Goal: Task Accomplishment & Management: Use online tool/utility

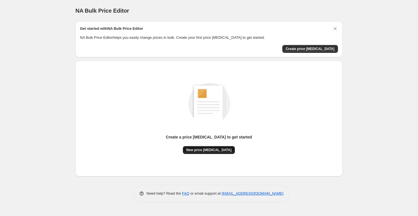
click at [203, 152] on span "New price change job" at bounding box center [208, 150] width 45 height 4
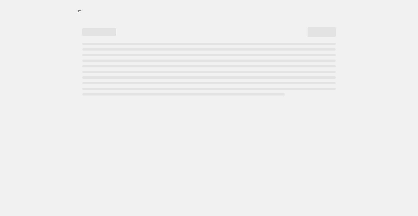
select select "percentage"
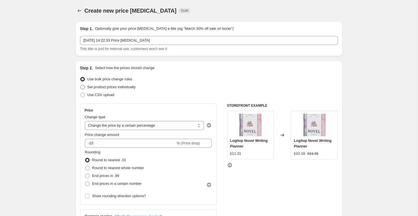
click at [100, 88] on span "Set product prices individually" at bounding box center [111, 87] width 48 height 4
click at [81, 85] on input "Set product prices individually" at bounding box center [80, 85] width 0 height 0
radio input "true"
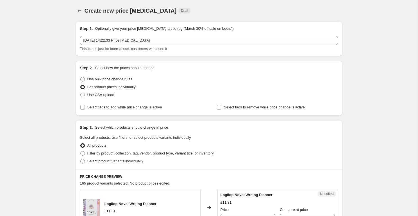
click at [98, 80] on span "Use bulk price change rules" at bounding box center [109, 79] width 45 height 4
click at [81, 77] on input "Use bulk price change rules" at bounding box center [80, 77] width 0 height 0
radio input "true"
select select "percentage"
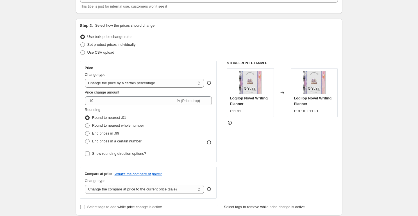
scroll to position [46, 0]
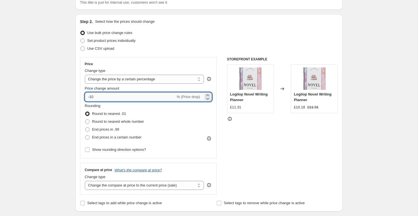
click at [92, 96] on input "-10" at bounding box center [130, 96] width 91 height 9
type input "-40"
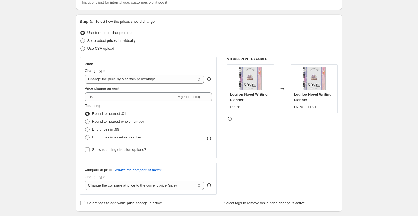
click at [87, 128] on span at bounding box center [87, 129] width 4 height 4
click at [85, 128] on input "End prices in .99" at bounding box center [85, 127] width 0 height 0
radio input "true"
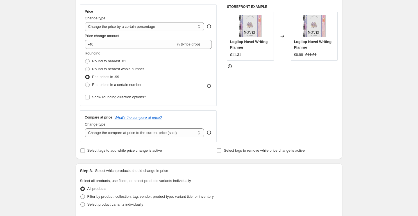
scroll to position [102, 0]
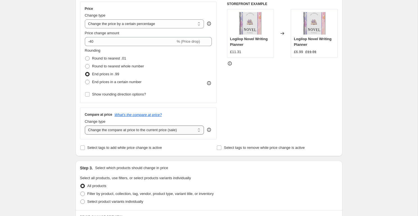
click at [98, 131] on select "Change the compare at price to the current price (sale) Change the compare at p…" at bounding box center [144, 130] width 119 height 9
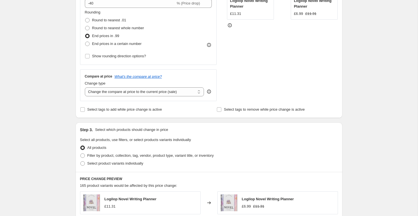
scroll to position [143, 0]
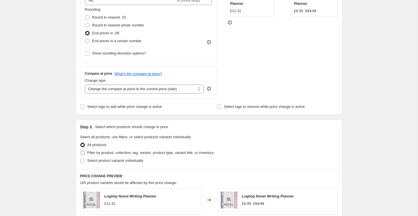
click at [86, 153] on label "Filter by product, collection, tag, vendor, product type, variant title, or inv…" at bounding box center [147, 153] width 134 height 8
click at [81, 151] on input "Filter by product, collection, tag, vendor, product type, variant title, or inv…" at bounding box center [80, 151] width 0 height 0
radio input "true"
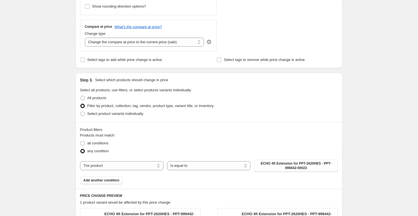
scroll to position [218, 0]
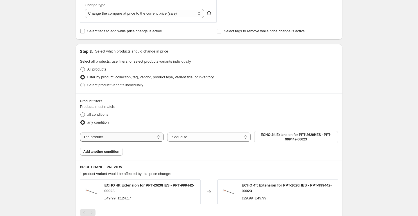
click at [124, 136] on select "The product The product's collection The product's tag The product's vendor The…" at bounding box center [121, 137] width 83 height 9
select select "collection"
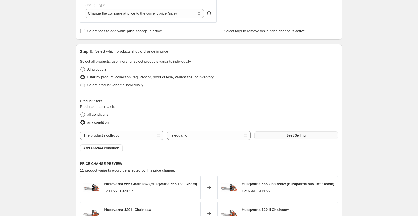
click at [292, 135] on span "Best Selling" at bounding box center [295, 135] width 19 height 4
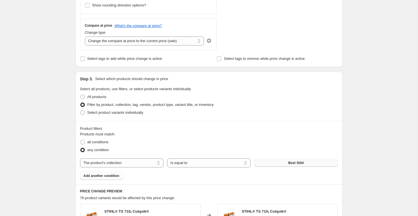
scroll to position [409, 0]
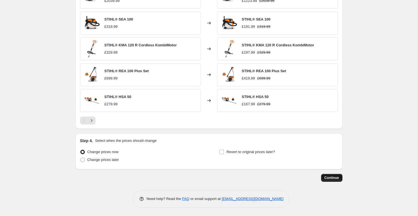
click at [331, 176] on span "Continue" at bounding box center [331, 178] width 15 height 4
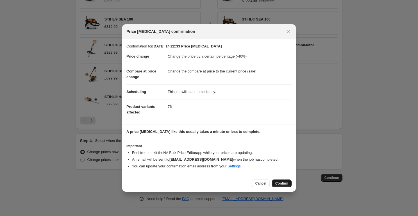
click at [286, 182] on span "Confirm" at bounding box center [281, 183] width 13 height 4
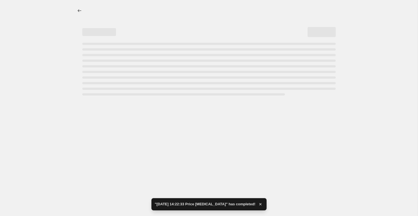
select select "percentage"
select select "collection"
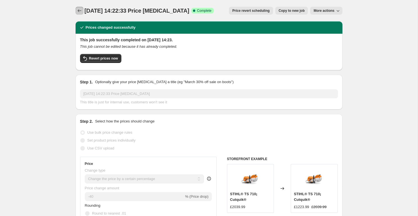
click at [80, 10] on icon "Price change jobs" at bounding box center [80, 11] width 6 height 6
